Goal: Task Accomplishment & Management: Complete application form

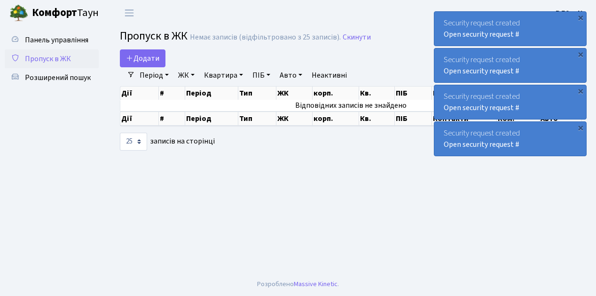
select select "25"
click at [47, 78] on span "Розширений пошук" at bounding box center [58, 77] width 66 height 10
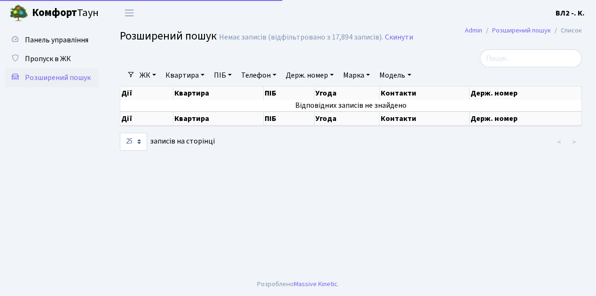
select select "25"
click at [204, 74] on link "Квартира" at bounding box center [185, 75] width 47 height 16
type input "114"
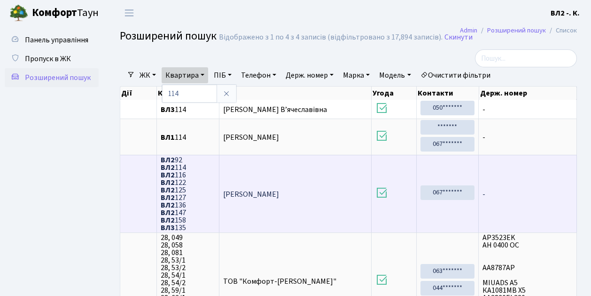
click at [188, 165] on span "ВЛ2 92 ВЛ2 114 ВЛ2 116 ВЛ2 122 ВЛ2 125 ВЛ2 127 ВЛ2 136 ВЛ2 147 ВЛ2 158 ВЛ3 135" at bounding box center [188, 193] width 55 height 75
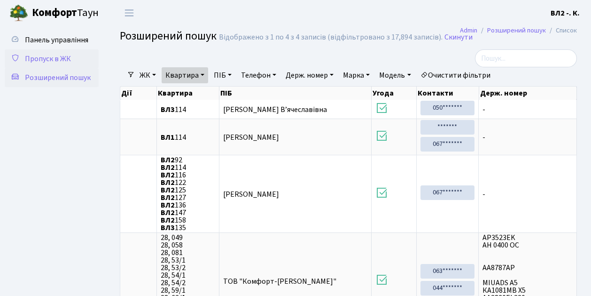
click at [65, 57] on span "Пропуск в ЖК" at bounding box center [48, 59] width 46 height 10
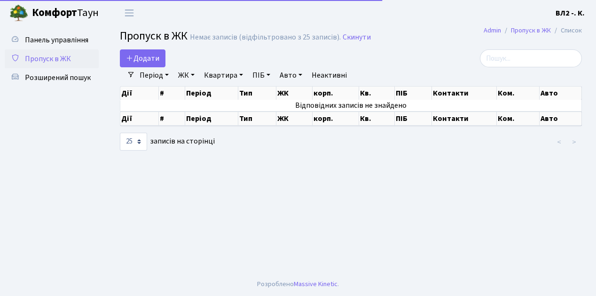
select select "25"
click at [195, 75] on link "ЖК" at bounding box center [186, 75] width 24 height 16
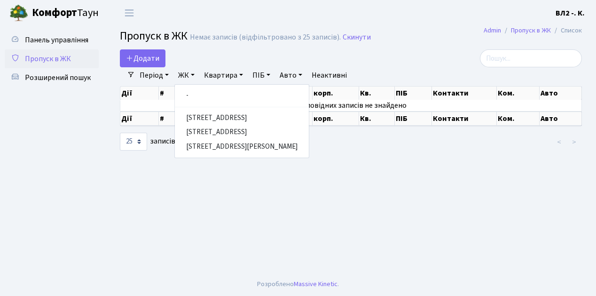
click at [170, 170] on main "Admin Пропуск в ЖК Список Пропуск в ЖК Немає записів (відфільтровано з 25 запис…" at bounding box center [351, 149] width 490 height 246
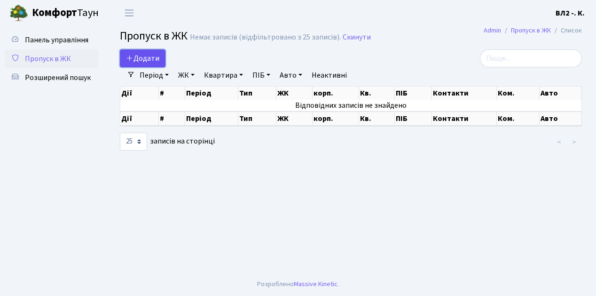
click at [160, 65] on link "Додати" at bounding box center [143, 58] width 46 height 18
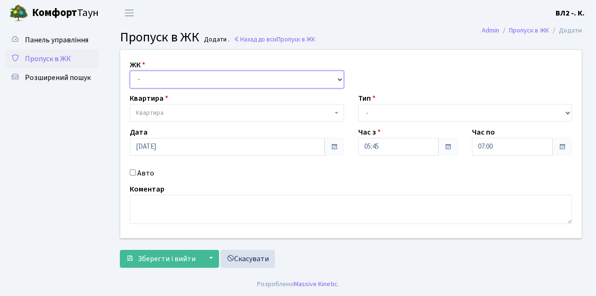
click at [337, 77] on select "- ВЛ1, Ужгородський пров., 4/1 ВЛ2, пр.Голосіївський, 76 ВЛ3, пр.Голосіївський,…" at bounding box center [237, 80] width 214 height 18
select select "317"
click at [130, 71] on select "- ВЛ1, Ужгородський пров., 4/1 ВЛ2, пр.Голосіївський, 76 ВЛ3, пр.Голосіївський,…" at bounding box center [237, 80] width 214 height 18
select select
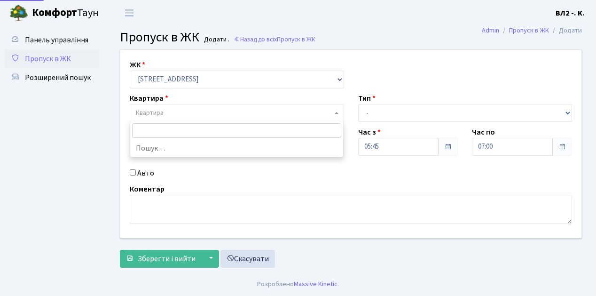
click at [337, 111] on span at bounding box center [338, 113] width 2 height 18
type input "124"
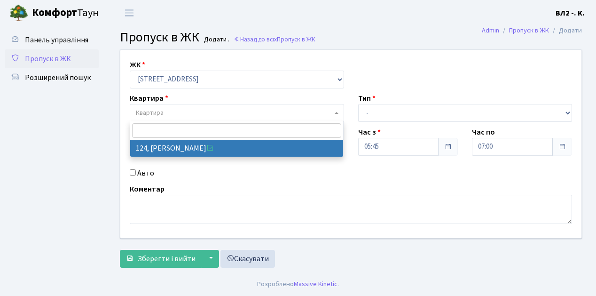
select select "38308"
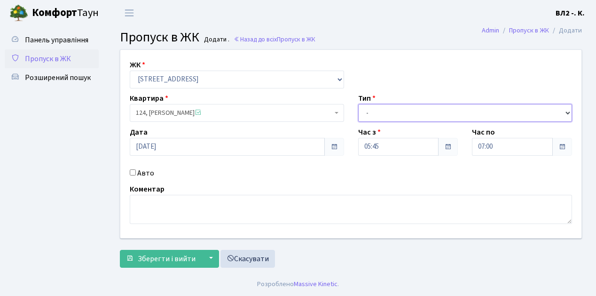
click at [566, 110] on select "- Доставка Таксі Гості Сервіс" at bounding box center [465, 113] width 214 height 18
select select "1"
click at [358, 104] on select "- Доставка Таксі Гості Сервіс" at bounding box center [465, 113] width 214 height 18
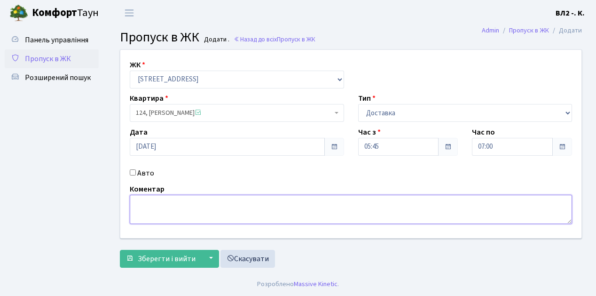
click at [146, 198] on textarea at bounding box center [351, 209] width 442 height 29
type textarea "05-54"
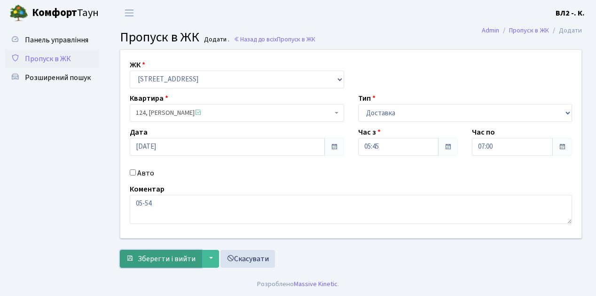
click at [154, 262] on span "Зберегти і вийти" at bounding box center [167, 258] width 58 height 10
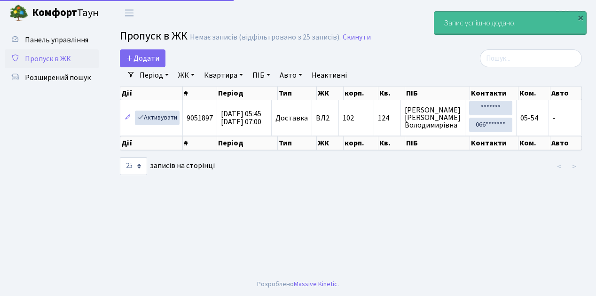
select select "25"
click at [165, 75] on link "Період" at bounding box center [154, 75] width 37 height 16
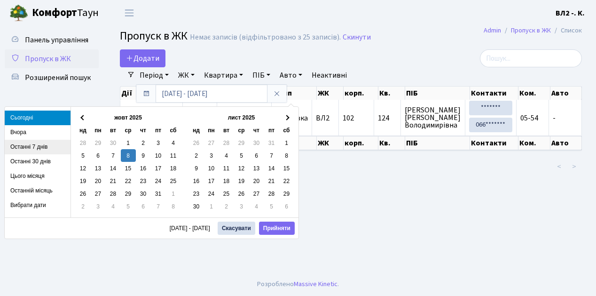
click at [36, 148] on li "Останні 7 днів" at bounding box center [38, 147] width 66 height 15
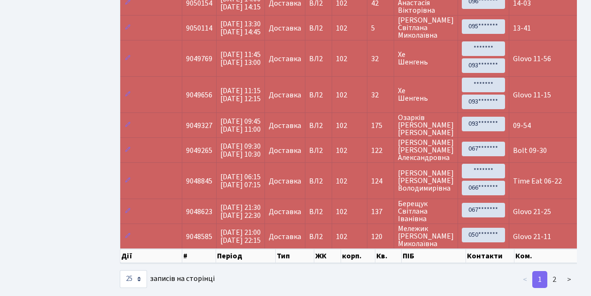
scroll to position [673, 0]
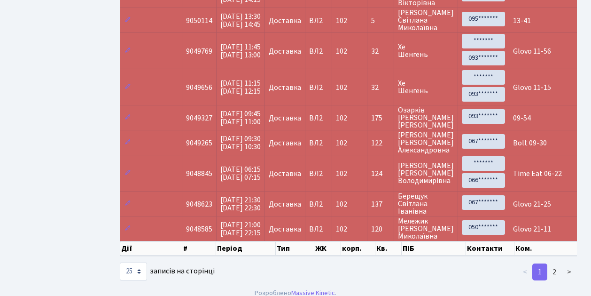
click at [545, 168] on span "Time Eat 06-22" at bounding box center [537, 173] width 49 height 10
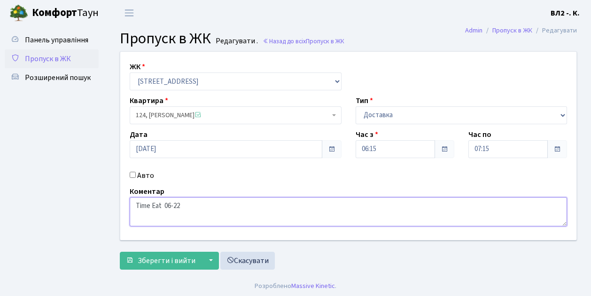
drag, startPoint x: 161, startPoint y: 205, endPoint x: 134, endPoint y: 203, distance: 26.4
click at [134, 203] on textarea "Time Eat 06-22" at bounding box center [349, 211] width 438 height 29
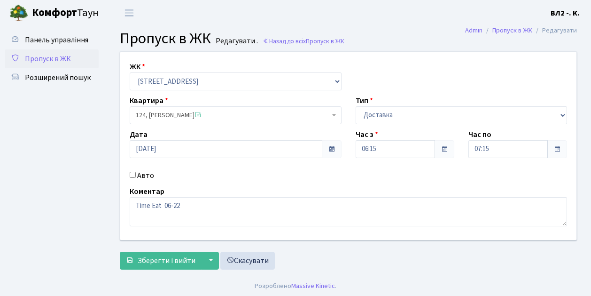
click at [66, 59] on span "Пропуск в ЖК" at bounding box center [48, 59] width 46 height 10
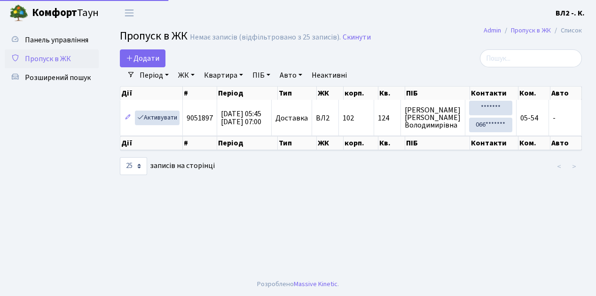
select select "25"
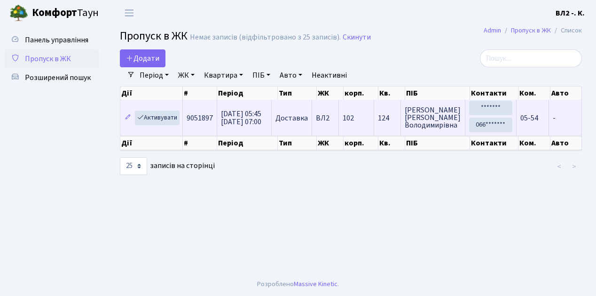
click at [526, 130] on td "05-54" at bounding box center [533, 118] width 32 height 36
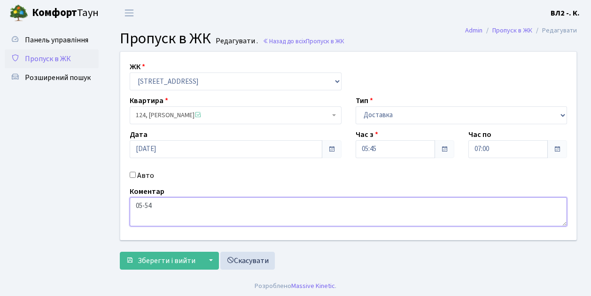
click at [134, 204] on textarea "05-54" at bounding box center [349, 211] width 438 height 29
paste textarea "Time Eat"
type textarea "Time Eat 05-54"
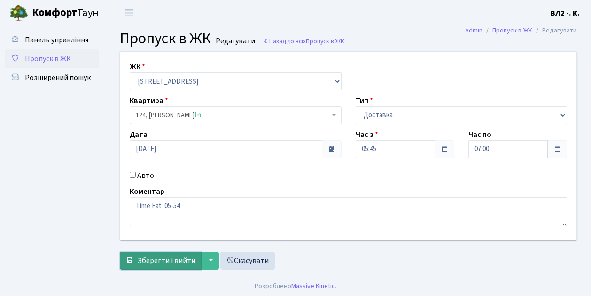
click at [145, 264] on span "Зберегти і вийти" at bounding box center [167, 260] width 58 height 10
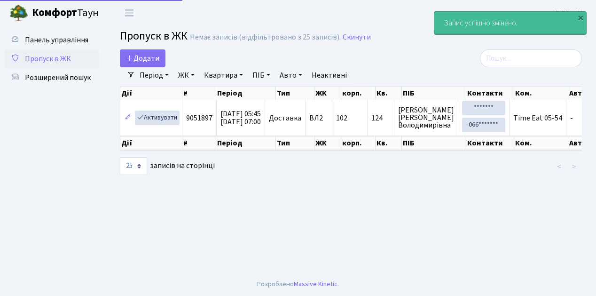
select select "25"
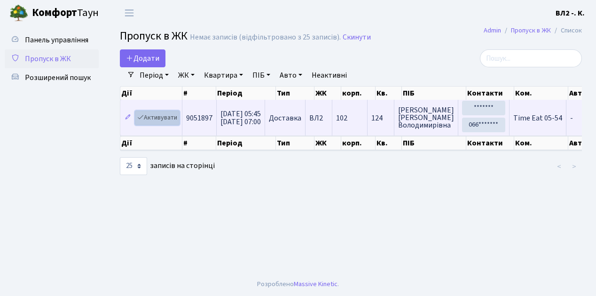
click at [175, 123] on link "Активувати" at bounding box center [157, 117] width 45 height 15
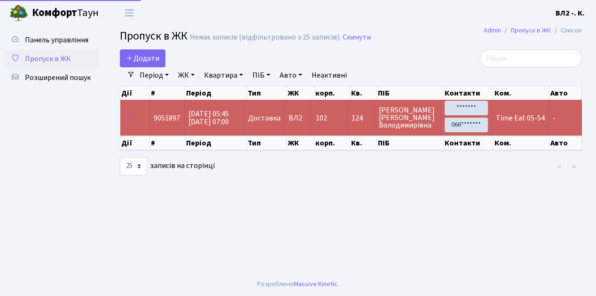
select select "25"
